Goal: Communication & Community: Answer question/provide support

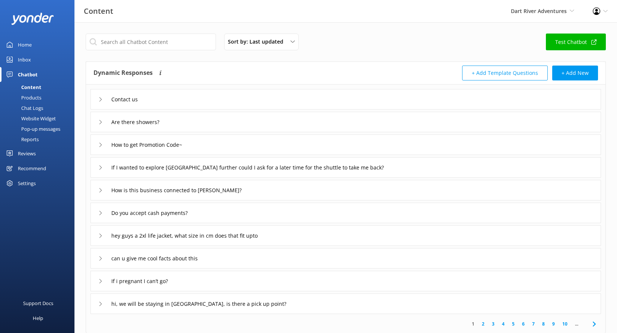
drag, startPoint x: 26, startPoint y: 151, endPoint x: 31, endPoint y: 153, distance: 5.5
click at [26, 151] on div "Reviews" at bounding box center [27, 153] width 18 height 15
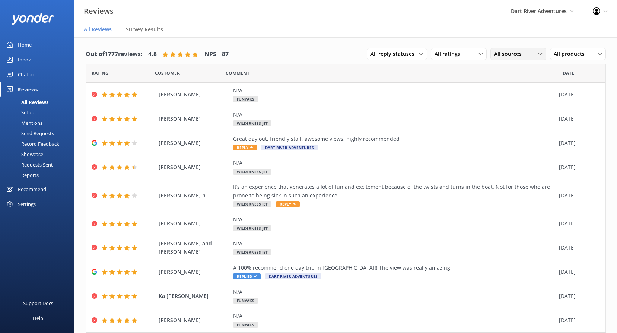
click at [538, 53] on icon at bounding box center [540, 54] width 4 height 4
click at [519, 114] on div "Google reviews" at bounding box center [523, 114] width 44 height 7
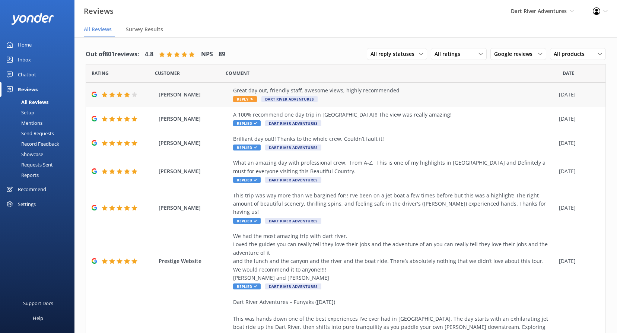
click at [251, 98] on icon at bounding box center [251, 99] width 3 height 3
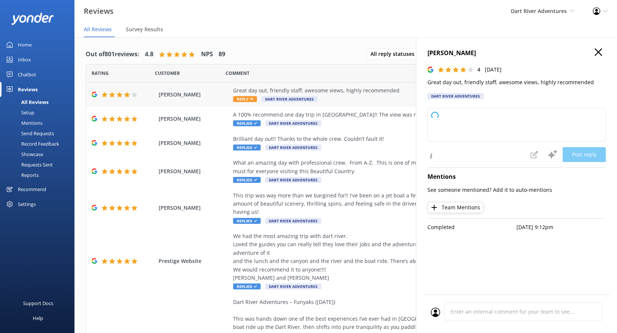
type textarea "Thank you so much for your kind words and recommendation! We're delighted you e…"
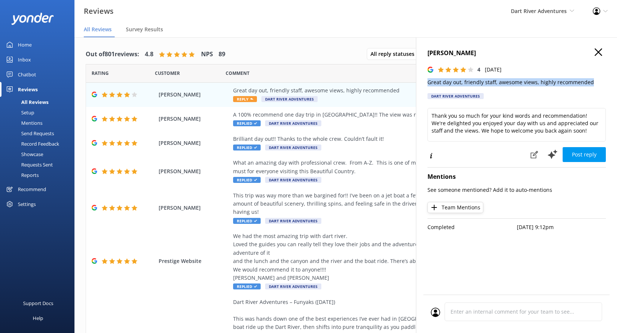
drag, startPoint x: 589, startPoint y: 83, endPoint x: 427, endPoint y: 81, distance: 162.0
click at [427, 81] on div "[PERSON_NAME] 4 [DATE] Great day out, friendly staff, awesome views, highly rec…" at bounding box center [516, 203] width 201 height 333
copy p "Great day out, friendly staff, awesome views, highly recommended"
click at [252, 123] on span "Replied" at bounding box center [247, 123] width 28 height 6
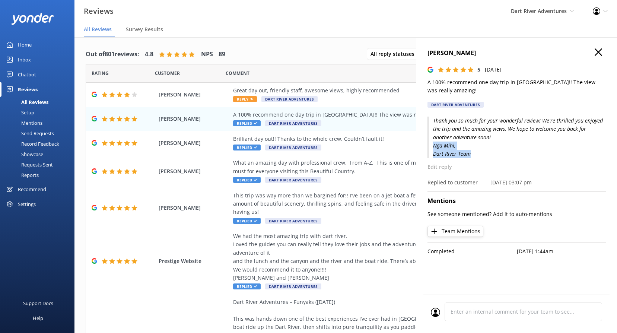
drag, startPoint x: 472, startPoint y: 154, endPoint x: 434, endPoint y: 146, distance: 38.8
click at [434, 146] on p "Thank you so much for your wonderful review! We're thrilled you enjoyed the tri…" at bounding box center [516, 138] width 178 height 42
copy p "Nga Mihi, Dart River Team"
click at [244, 98] on span "Reply" at bounding box center [245, 99] width 24 height 6
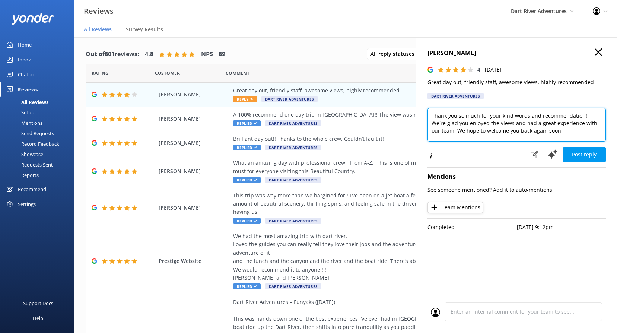
drag, startPoint x: 537, startPoint y: 131, endPoint x: 420, endPoint y: 107, distance: 120.1
click at [420, 107] on div "[PERSON_NAME] 4 [DATE] Great day out, friendly staff, awesome views, highly rec…" at bounding box center [516, 203] width 201 height 333
paste textarea "[PERSON_NAME], thank you for your lovely review! We’re delighted to hear you ha…"
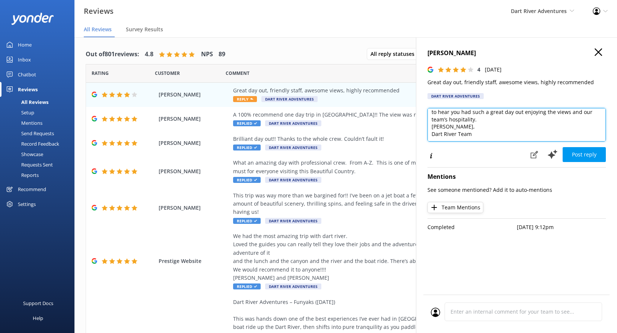
scroll to position [11, 0]
click at [485, 134] on textarea "[PERSON_NAME], thank you for your lovely review! We’re delighted to hear you ha…" at bounding box center [516, 125] width 178 height 34
click at [449, 116] on textarea "[PERSON_NAME], thank you for your lovely review! We’re delighted to hear you ha…" at bounding box center [516, 125] width 178 height 34
click at [482, 132] on textarea "[PERSON_NAME], thank you for your lovely review! We’re delighted to hear you ha…" at bounding box center [516, 125] width 178 height 34
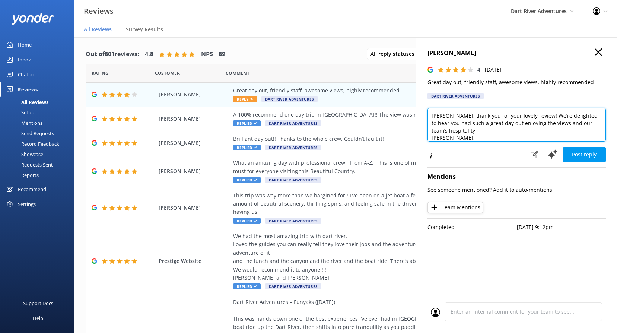
scroll to position [11, 0]
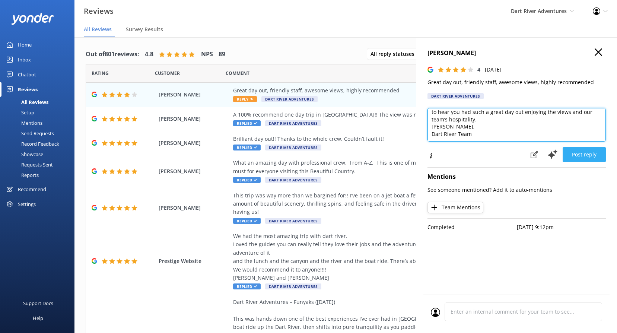
type textarea "[PERSON_NAME], thank you for your lovely review! We’re delighted to hear you ha…"
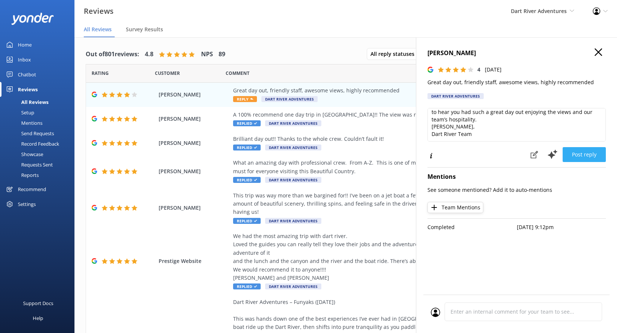
click at [586, 155] on button "Post reply" at bounding box center [584, 154] width 43 height 15
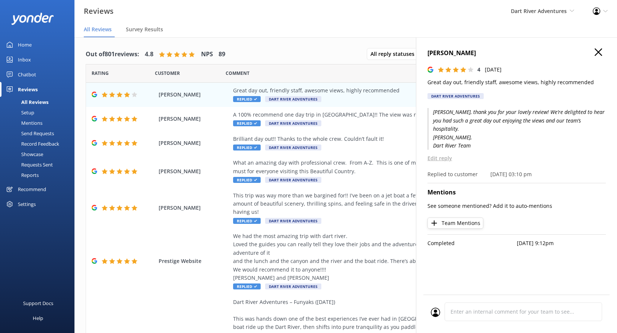
click at [388, 25] on nav "All Reviews Survey Results" at bounding box center [345, 29] width 543 height 15
click at [600, 50] on icon "button" at bounding box center [598, 51] width 7 height 7
